Goal: Transaction & Acquisition: Purchase product/service

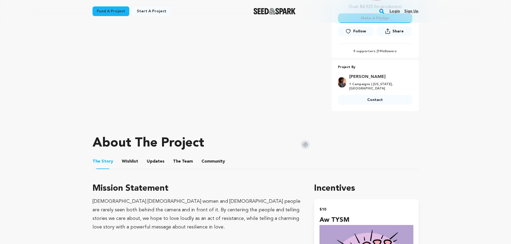
scroll to position [107, 0]
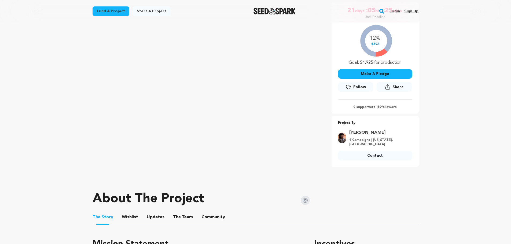
click at [370, 71] on button "Make A Pledge" at bounding box center [375, 74] width 74 height 10
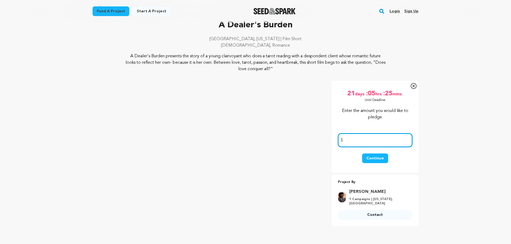
scroll to position [27, 0]
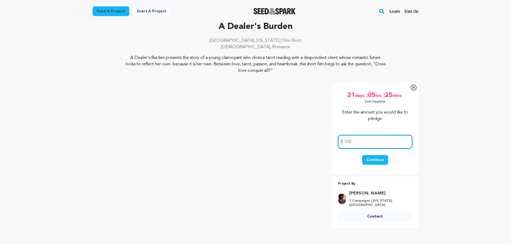
type input "100"
click at [375, 164] on button "Continue" at bounding box center [375, 160] width 26 height 10
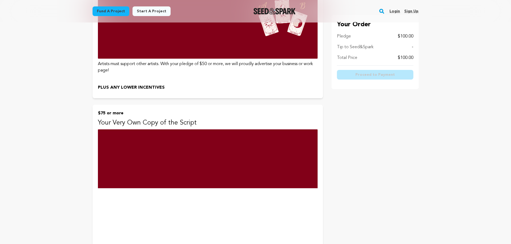
scroll to position [1020, 0]
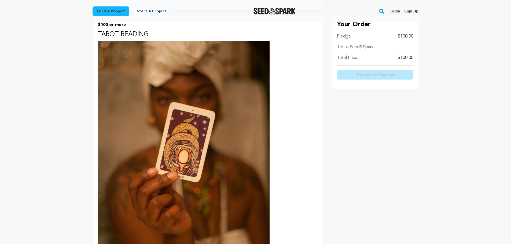
click at [283, 129] on button "$100 or more TAROT READING For every 100 dollars that is pledged by a single su…" at bounding box center [208, 177] width 230 height 322
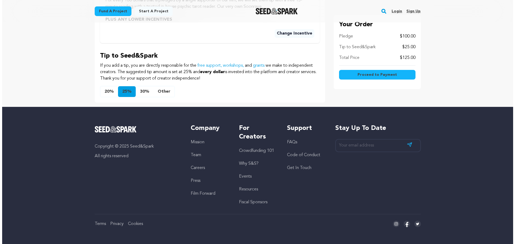
scroll to position [468, 0]
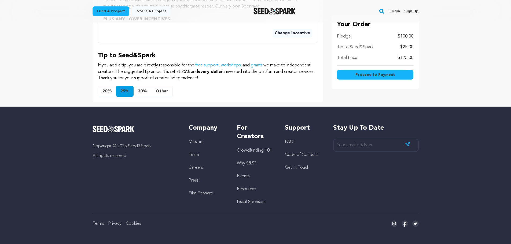
click at [355, 79] on button "Proceed to Payment" at bounding box center [375, 75] width 76 height 10
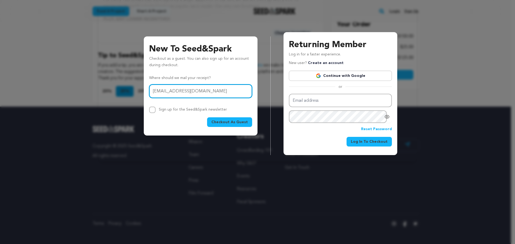
type input "mollyduerig@gmail.com"
click at [166, 113] on div "Sign up for the Seed&Spark newsletter" at bounding box center [193, 110] width 68 height 6
click at [149, 110] on div "New To Seed&Spark Checkout as a guest. You can also sign up for an account duri…" at bounding box center [201, 85] width 114 height 99
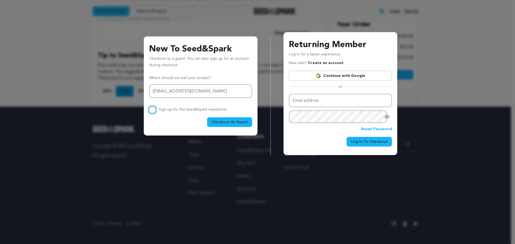
click at [151, 110] on input "Sign up for the Seed&Spark newsletter" at bounding box center [152, 110] width 6 height 6
checkbox input "true"
click at [216, 120] on span "Checkout As Guest" at bounding box center [229, 122] width 36 height 5
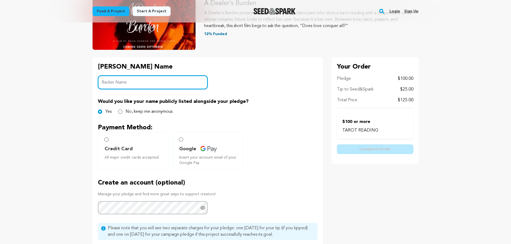
scroll to position [80, 0]
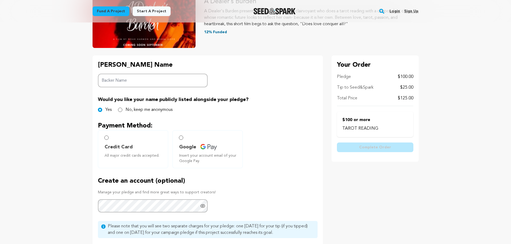
drag, startPoint x: 137, startPoint y: 110, endPoint x: 128, endPoint y: 112, distance: 8.5
click at [135, 110] on label "No, keep me anonymous" at bounding box center [149, 110] width 47 height 6
click at [122, 110] on input "No, keep me anonymous" at bounding box center [120, 110] width 4 height 4
radio input "true"
click at [143, 73] on div "Backer's Name Backer Name" at bounding box center [153, 74] width 110 height 27
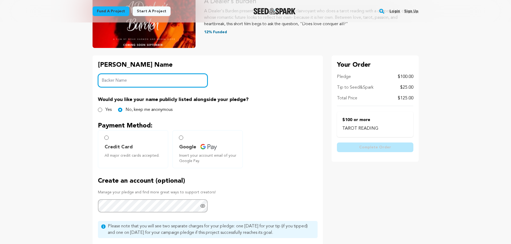
click at [145, 78] on input "Backer Name" at bounding box center [153, 81] width 110 height 14
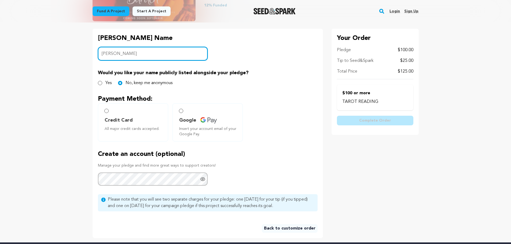
type input "Molly Duerig"
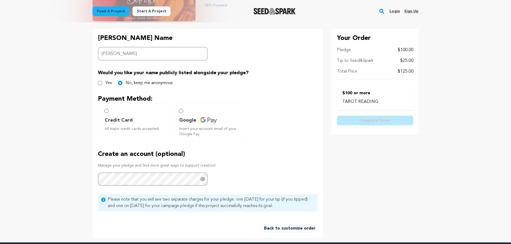
click at [183, 112] on label "Google Insert your account email of your Google Pay." at bounding box center [208, 123] width 70 height 38
